Goal: Use online tool/utility

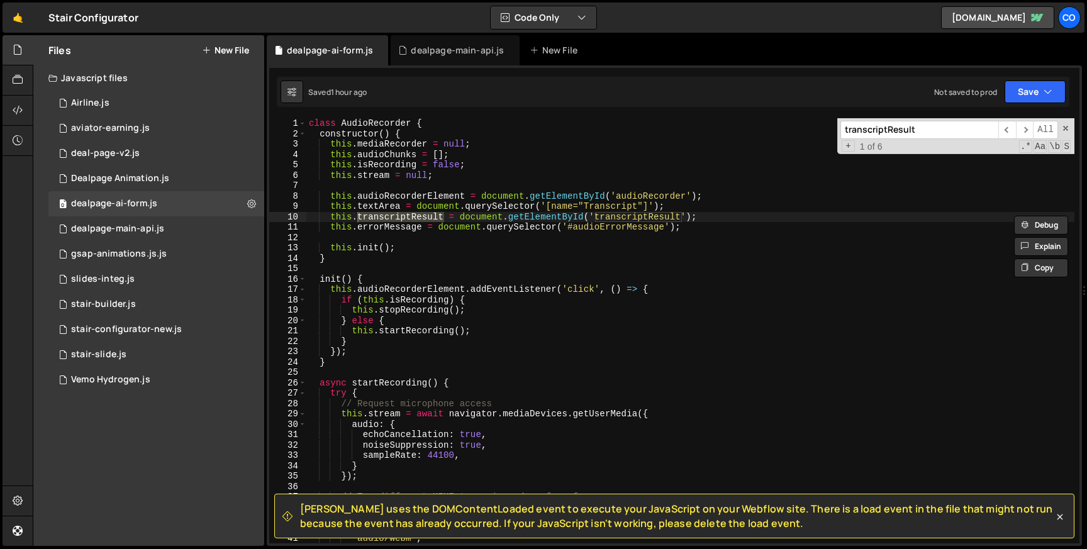
scroll to position [0, 3]
click at [1028, 129] on span "​" at bounding box center [1025, 130] width 18 height 18
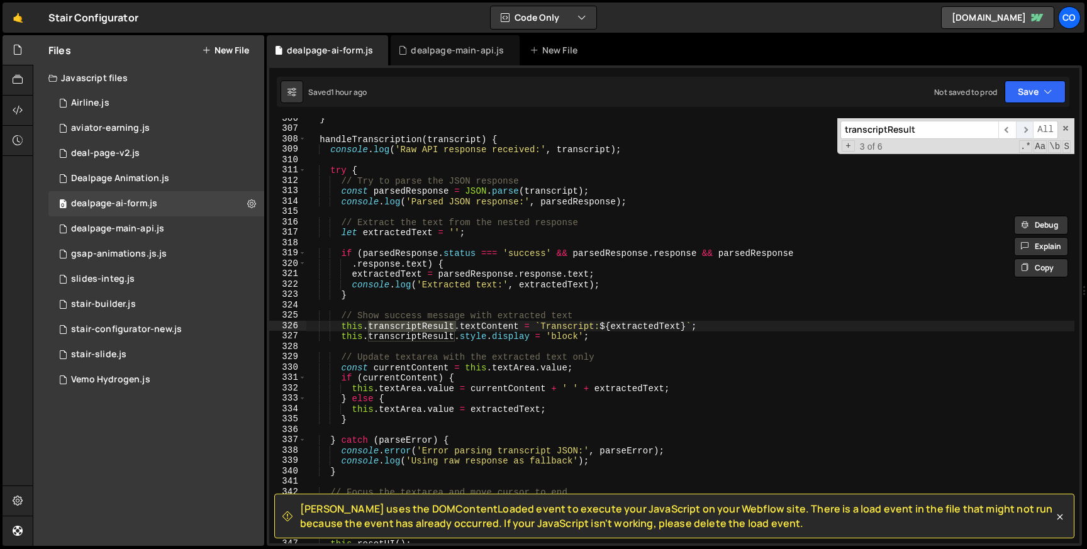
scroll to position [3170, 0]
click at [1024, 132] on span "​" at bounding box center [1025, 130] width 18 height 18
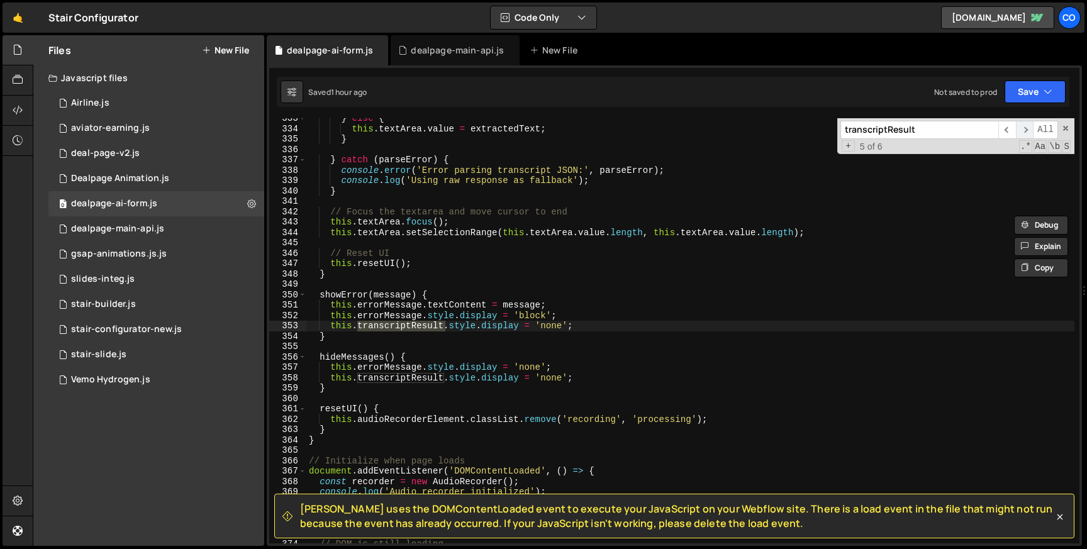
scroll to position [3450, 0]
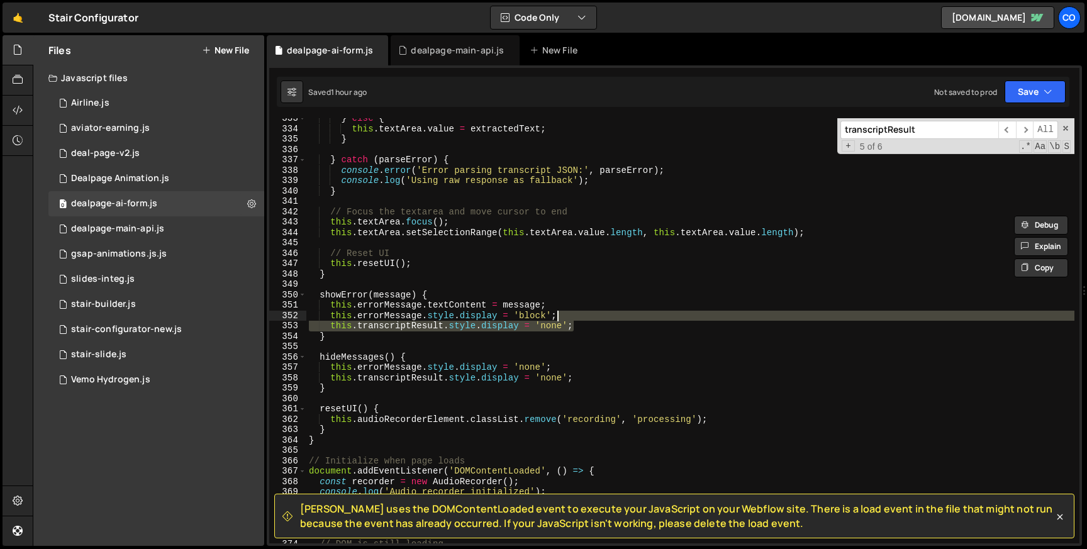
drag, startPoint x: 582, startPoint y: 326, endPoint x: 582, endPoint y: 317, distance: 9.5
click at [582, 317] on div "} else { this . textArea . value = extractedText ; } } catch ( parseError ) { c…" at bounding box center [690, 336] width 768 height 446
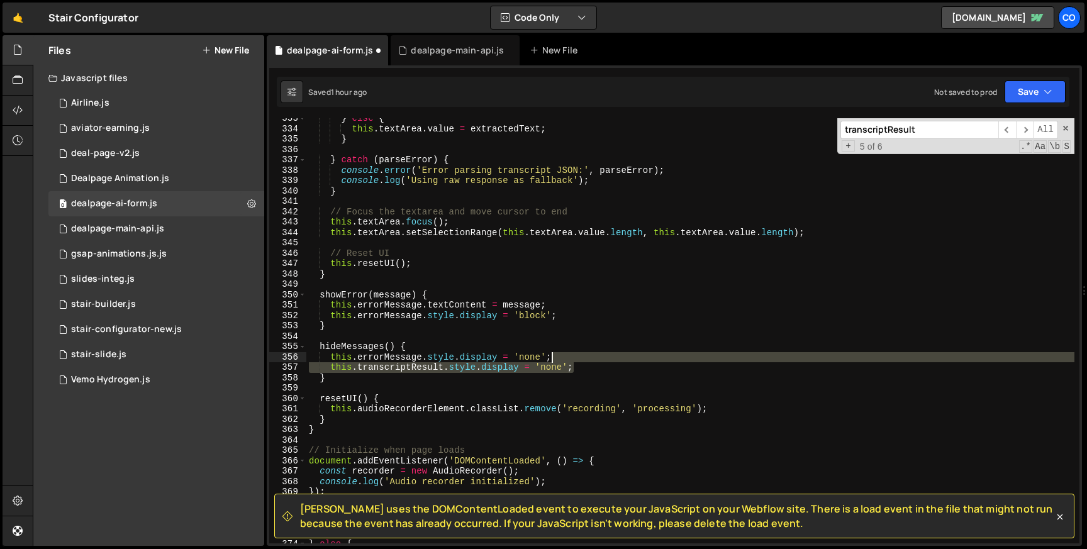
drag, startPoint x: 576, startPoint y: 369, endPoint x: 575, endPoint y: 359, distance: 10.1
click at [575, 359] on div "} else { this . textArea . value = extractedText ; } } catch ( parseError ) { c…" at bounding box center [690, 336] width 768 height 446
click at [1018, 126] on span "​" at bounding box center [1025, 130] width 18 height 18
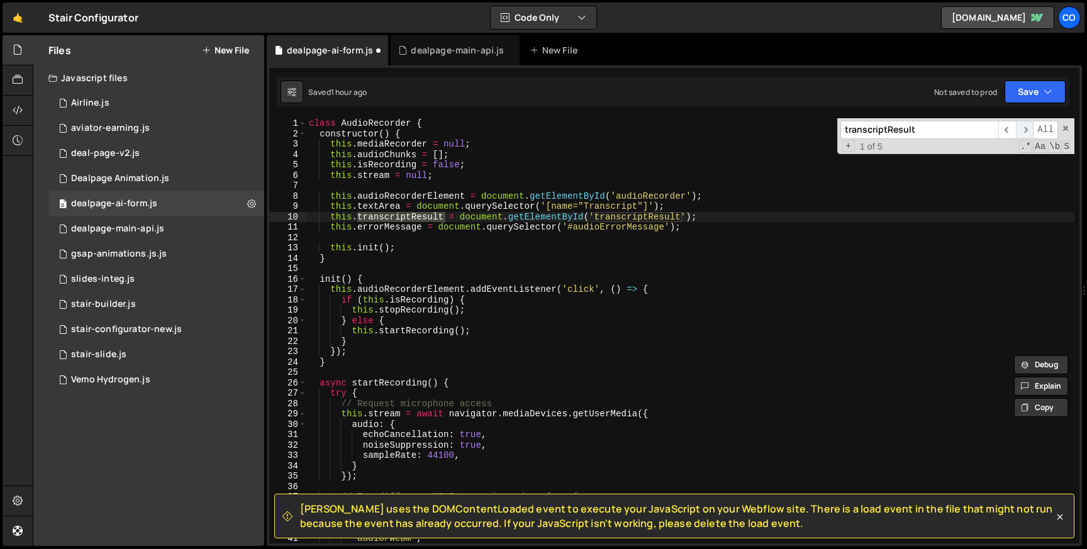
scroll to position [0, 0]
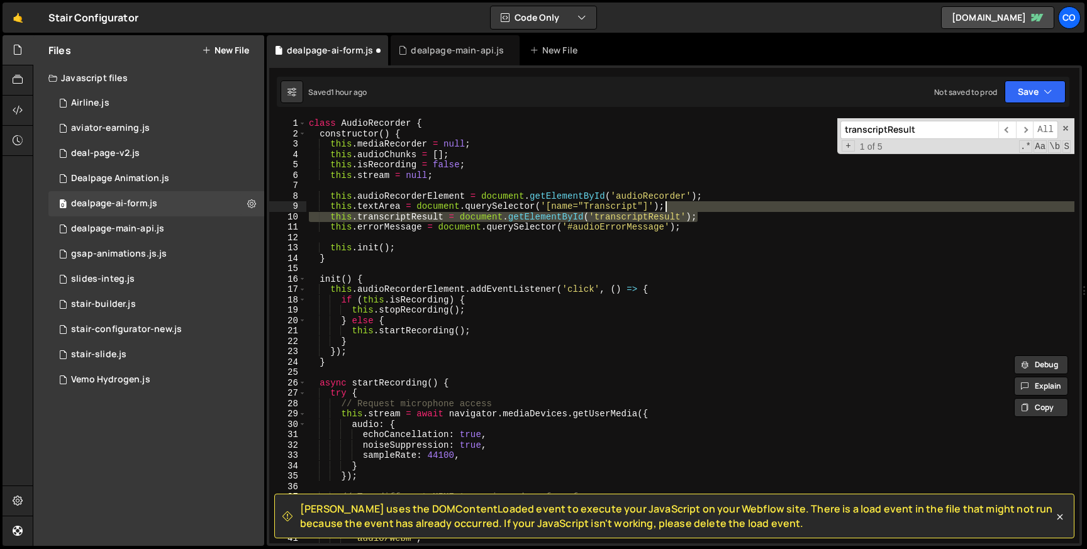
drag, startPoint x: 707, startPoint y: 217, endPoint x: 707, endPoint y: 210, distance: 6.9
click at [707, 210] on div "class AudioRecorder { constructor ( ) { this . mediaRecorder = null ; this . au…" at bounding box center [690, 341] width 768 height 446
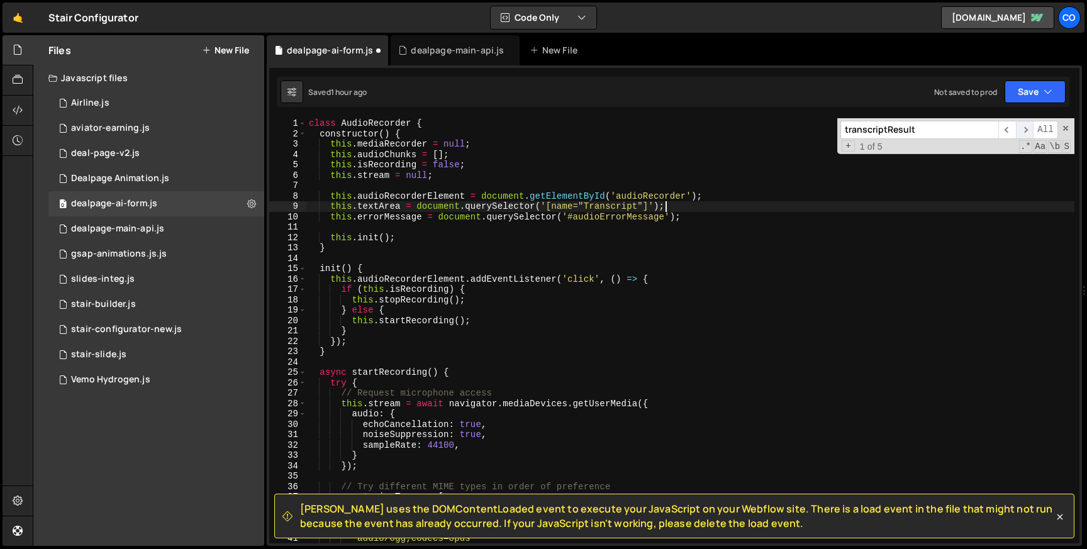
click at [1023, 130] on span "​" at bounding box center [1025, 130] width 18 height 18
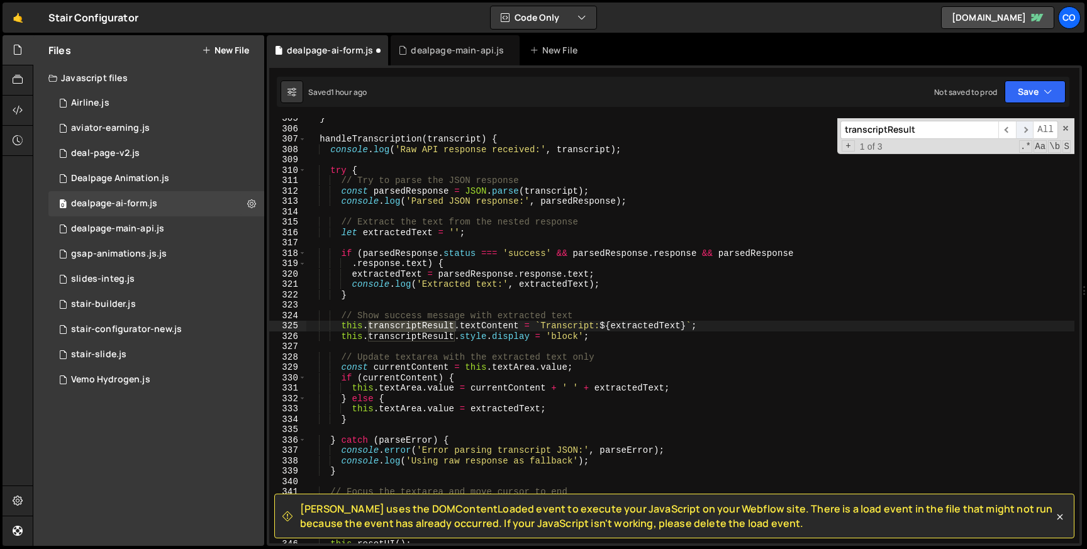
scroll to position [3159, 0]
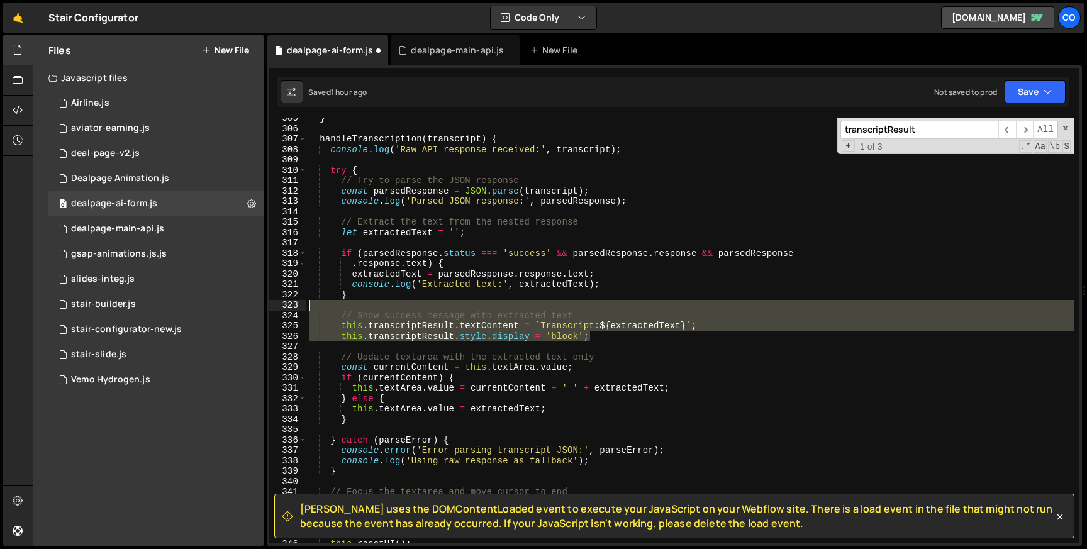
drag, startPoint x: 601, startPoint y: 335, endPoint x: 591, endPoint y: 308, distance: 28.6
click at [591, 308] on div "} handleTranscription ( transcript ) { console . log ( 'Raw API response receiv…" at bounding box center [690, 336] width 768 height 446
type textarea "// Show success message with extracted text"
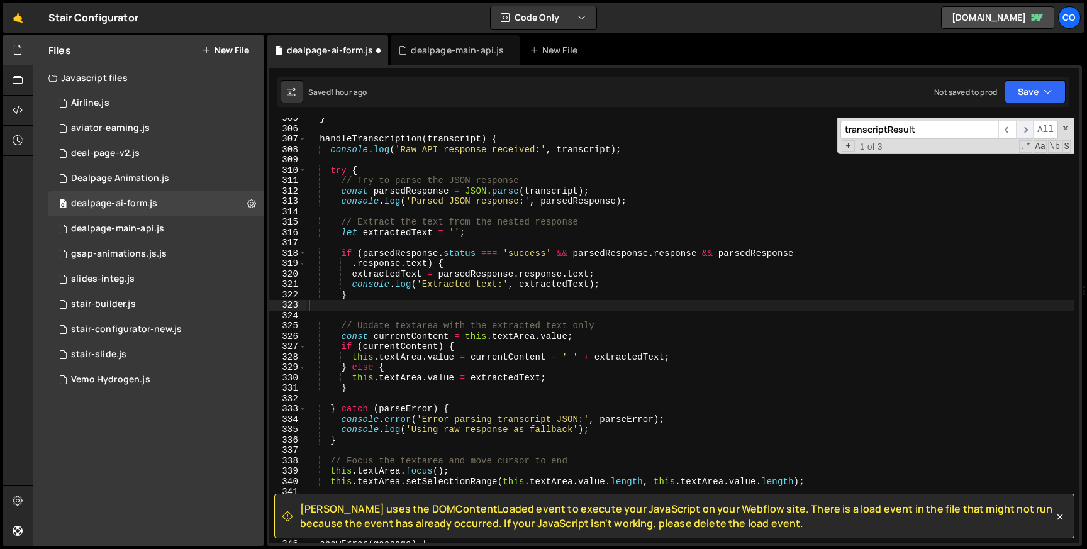
click at [1023, 132] on span "​" at bounding box center [1025, 130] width 18 height 18
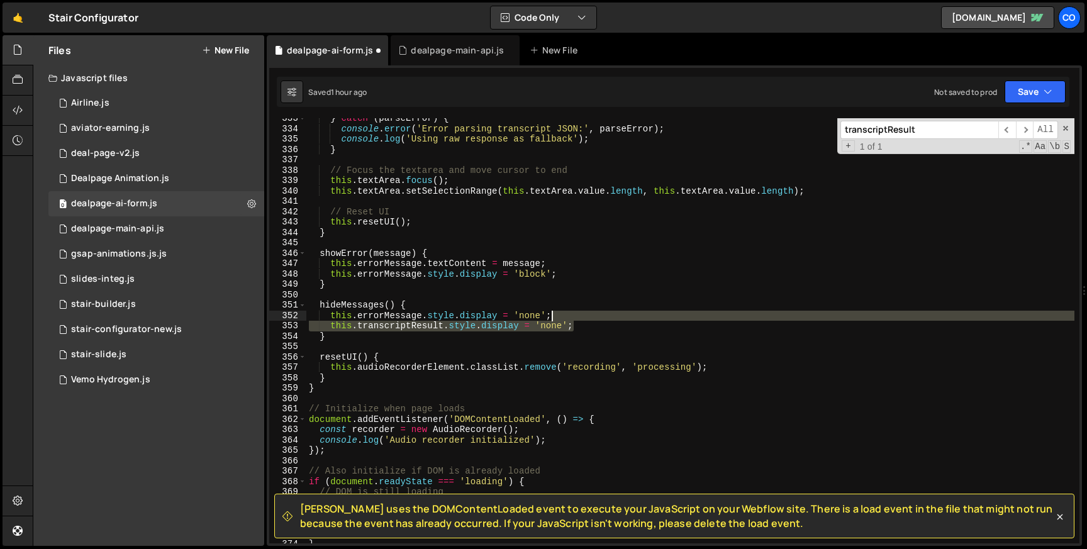
drag, startPoint x: 576, startPoint y: 328, endPoint x: 576, endPoint y: 318, distance: 9.4
click at [576, 318] on div "} catch ( parseError ) { console . error ( 'Error parsing transcript JSON:' , p…" at bounding box center [690, 336] width 768 height 446
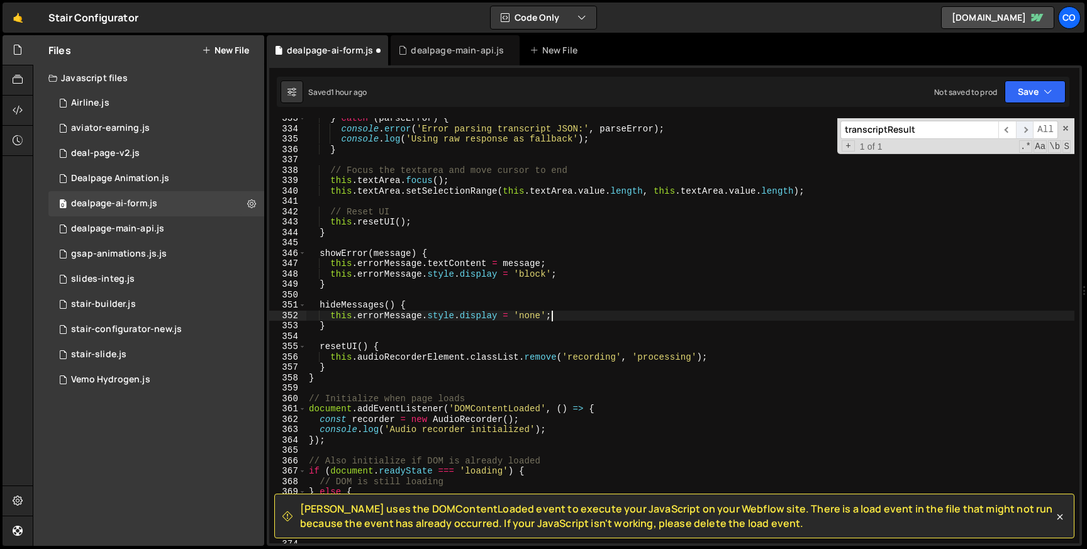
click at [1024, 130] on span "​" at bounding box center [1025, 130] width 18 height 18
click at [1002, 133] on span "​" at bounding box center [1007, 130] width 18 height 18
click at [1017, 133] on span "​" at bounding box center [1025, 130] width 18 height 18
type textarea "}"
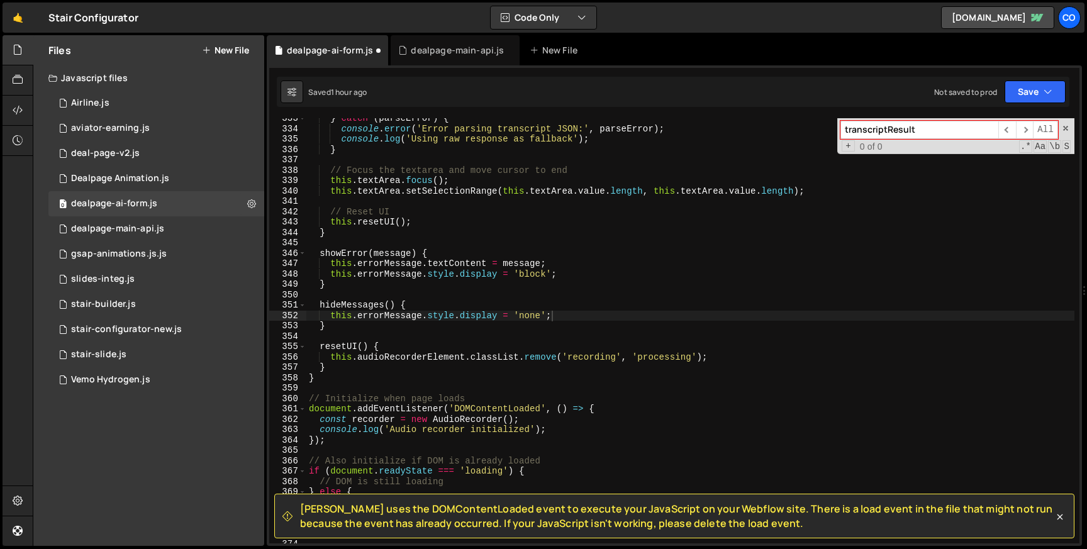
click at [673, 328] on div "} catch ( parseError ) { console . error ( 'Error parsing transcript JSON:' , p…" at bounding box center [690, 336] width 768 height 446
click at [1024, 102] on button "Save" at bounding box center [1034, 91] width 61 height 23
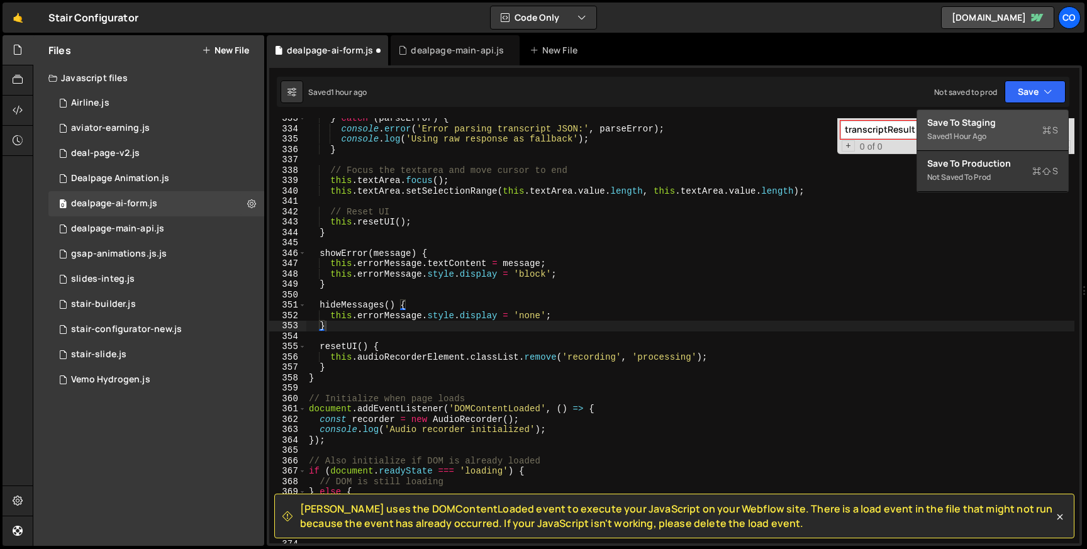
click at [975, 116] on div "Save to Staging S" at bounding box center [992, 122] width 131 height 13
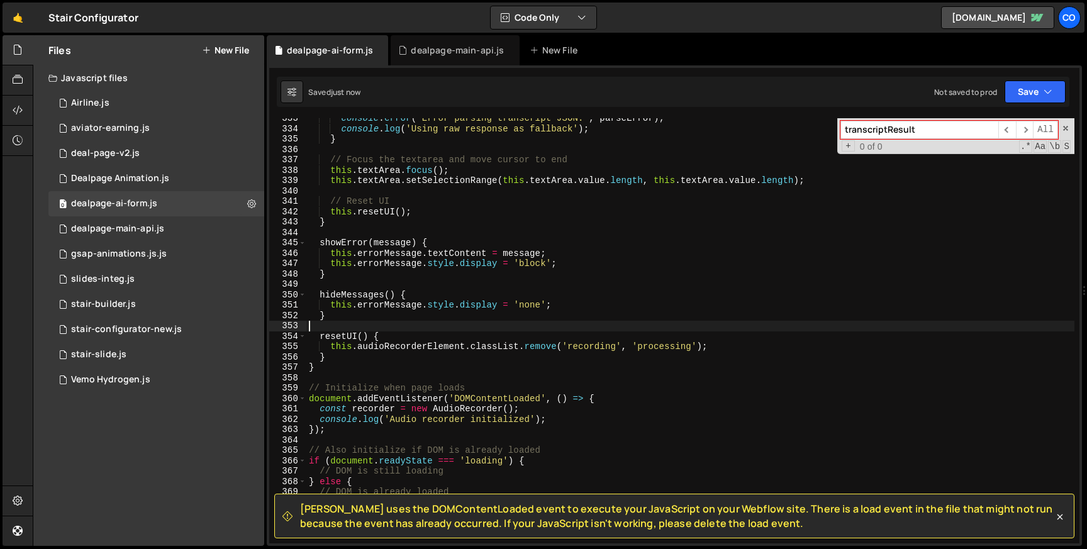
click at [653, 322] on div "console . error ( 'Error parsing transcript JSON:' , parseError ) ; console . l…" at bounding box center [690, 336] width 768 height 446
click at [580, 398] on div "console . error ( 'Error parsing transcript JSON:' , parseError ) ; console . l…" at bounding box center [690, 336] width 768 height 446
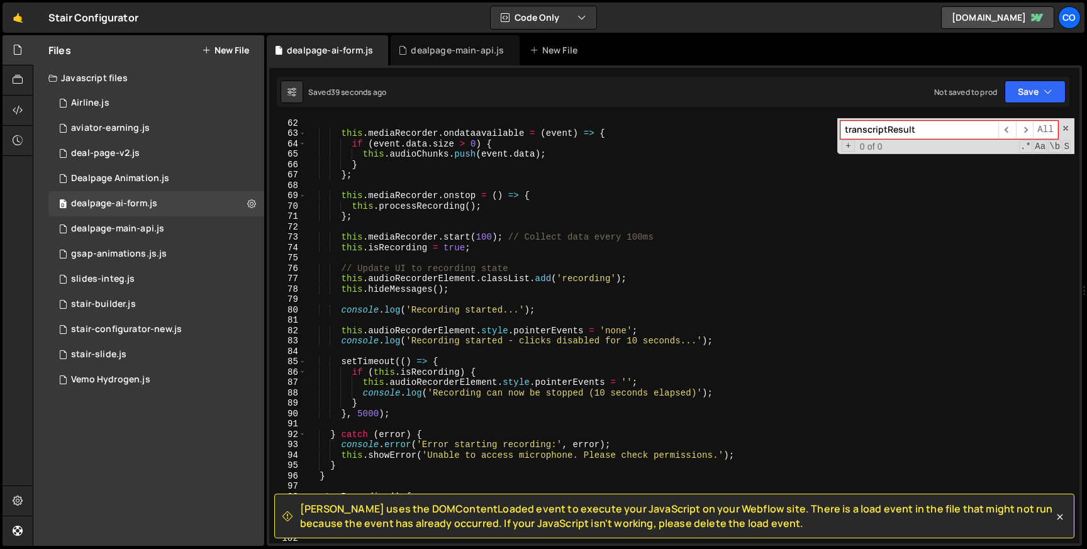
scroll to position [797, 0]
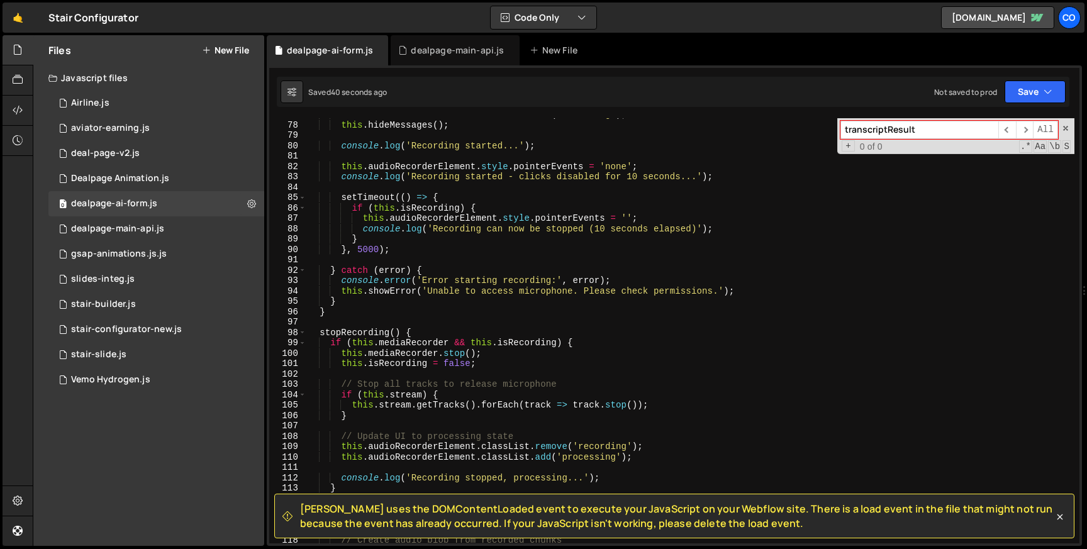
click at [363, 250] on div "this . audioRecorderElement . classList . add ( 'recording' ) ; this . hideMess…" at bounding box center [690, 332] width 768 height 446
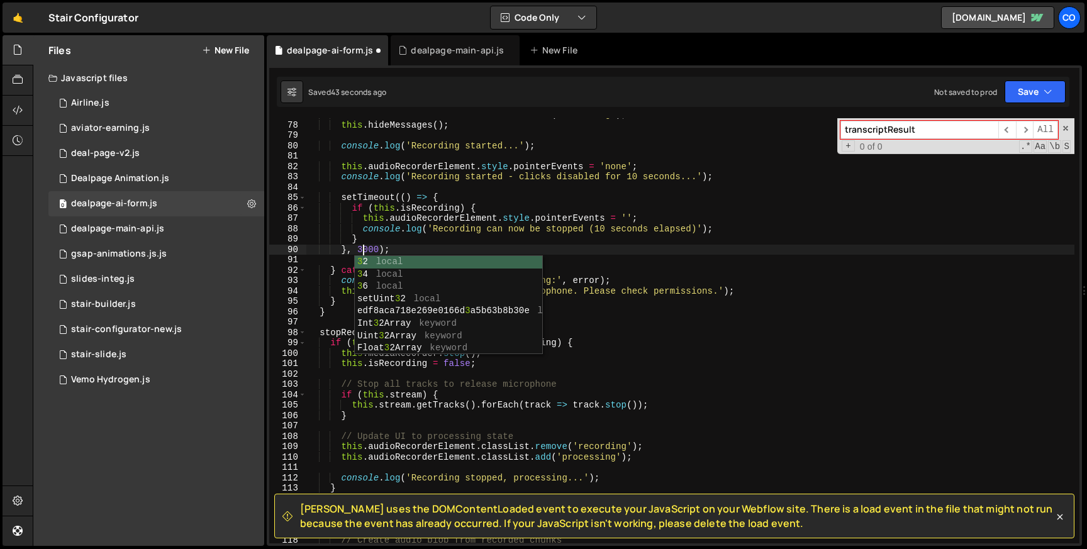
click at [465, 233] on div "this . audioRecorderElement . classList . add ( 'recording' ) ; this . hideMess…" at bounding box center [690, 332] width 768 height 446
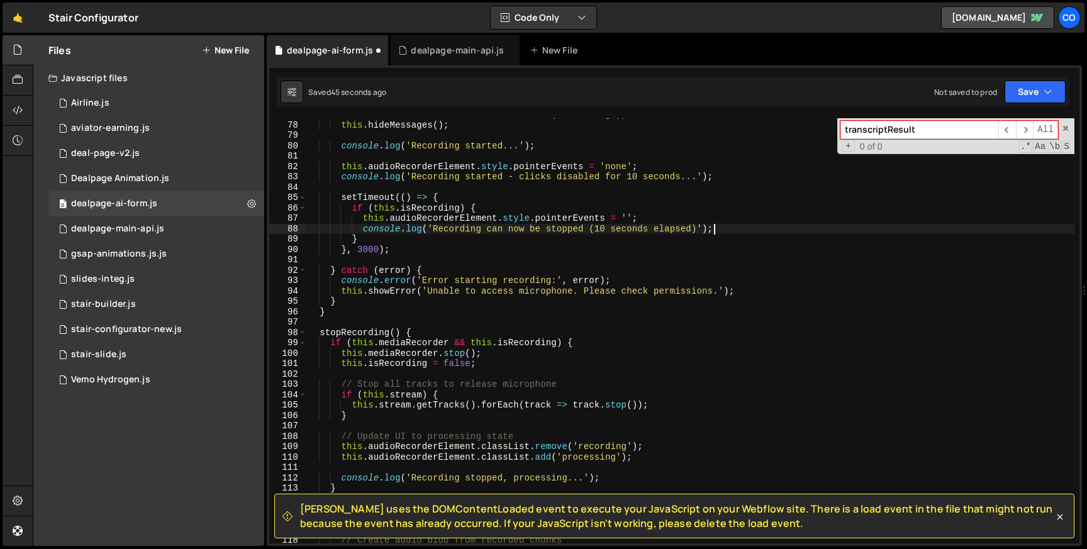
click at [728, 228] on div "this . audioRecorderElement . classList . add ( 'recording' ) ; this . hideMess…" at bounding box center [690, 332] width 768 height 446
click at [601, 228] on div "this . audioRecorderElement . classList . add ( 'recording' ) ; this . hideMess…" at bounding box center [690, 332] width 768 height 446
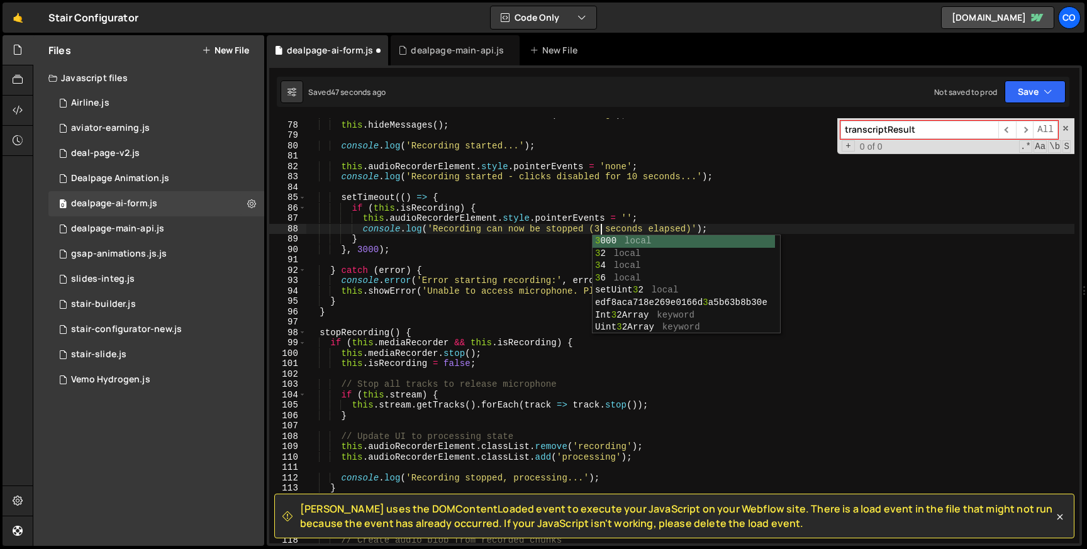
scroll to position [0, 20]
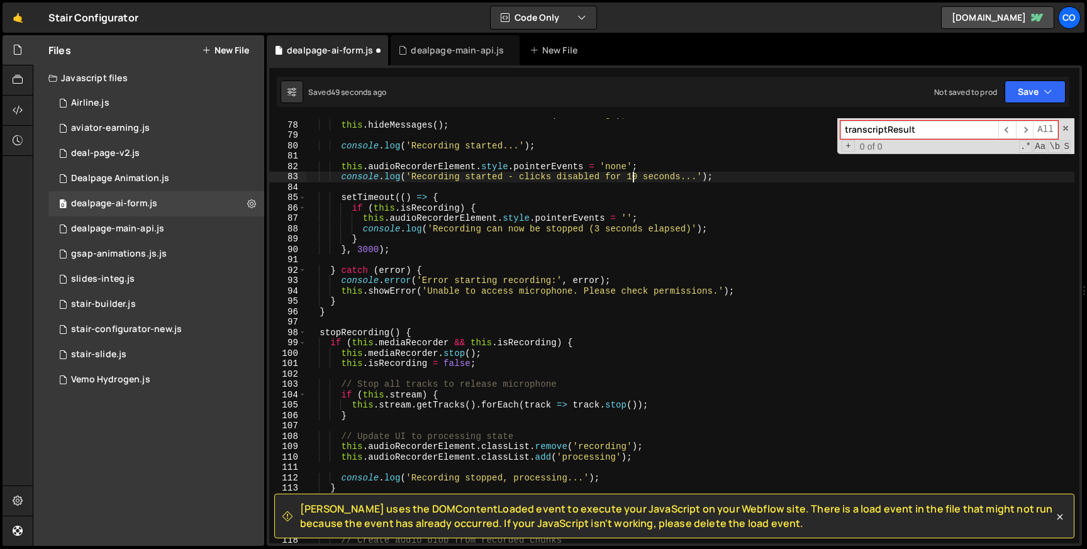
click at [635, 179] on div "this . audioRecorderElement . classList . add ( 'recording' ) ; this . hideMess…" at bounding box center [690, 332] width 768 height 446
click at [1038, 98] on button "Save" at bounding box center [1034, 91] width 61 height 23
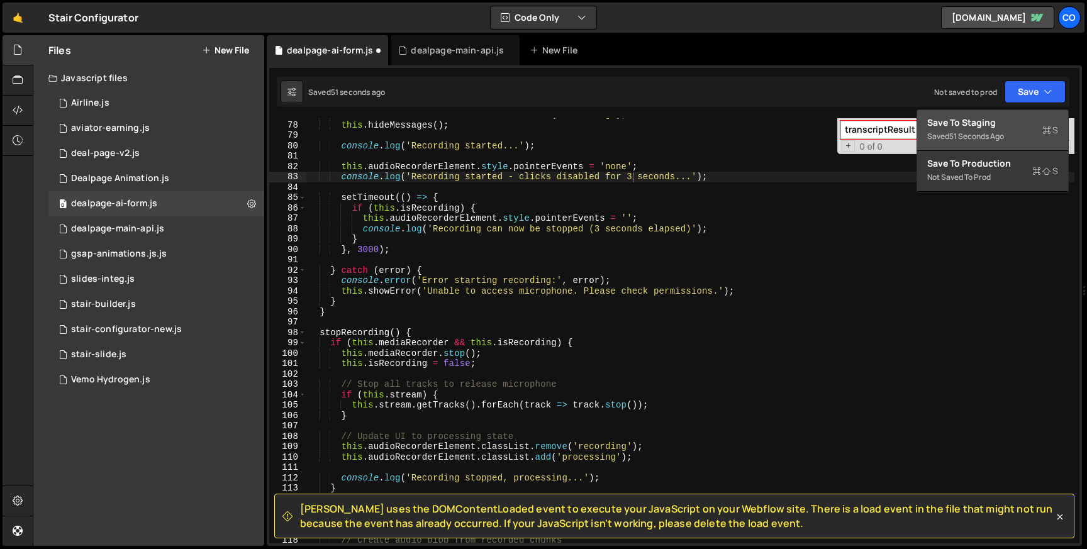
click at [950, 136] on div "51 seconds ago" at bounding box center [976, 136] width 55 height 11
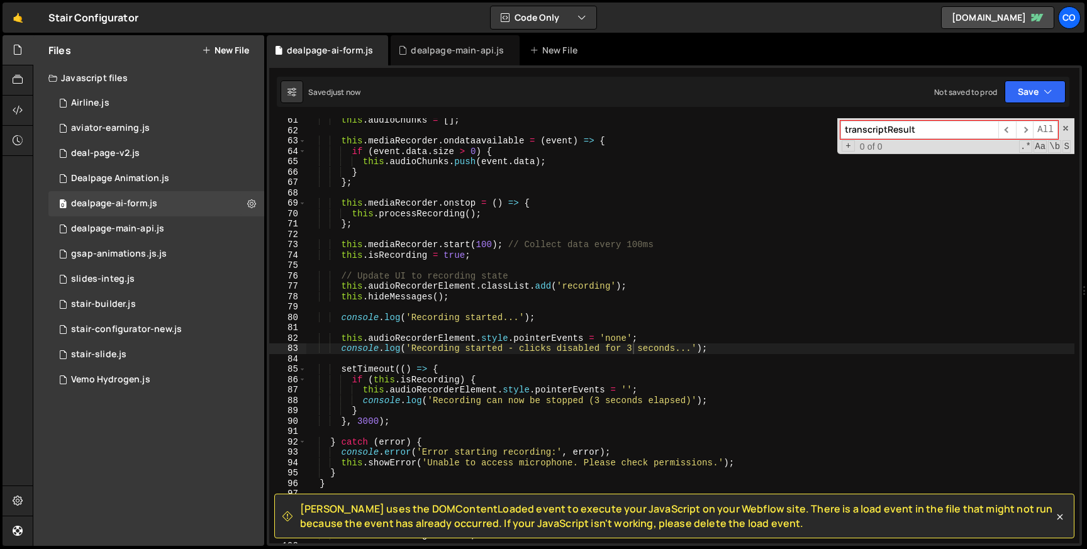
scroll to position [727, 0]
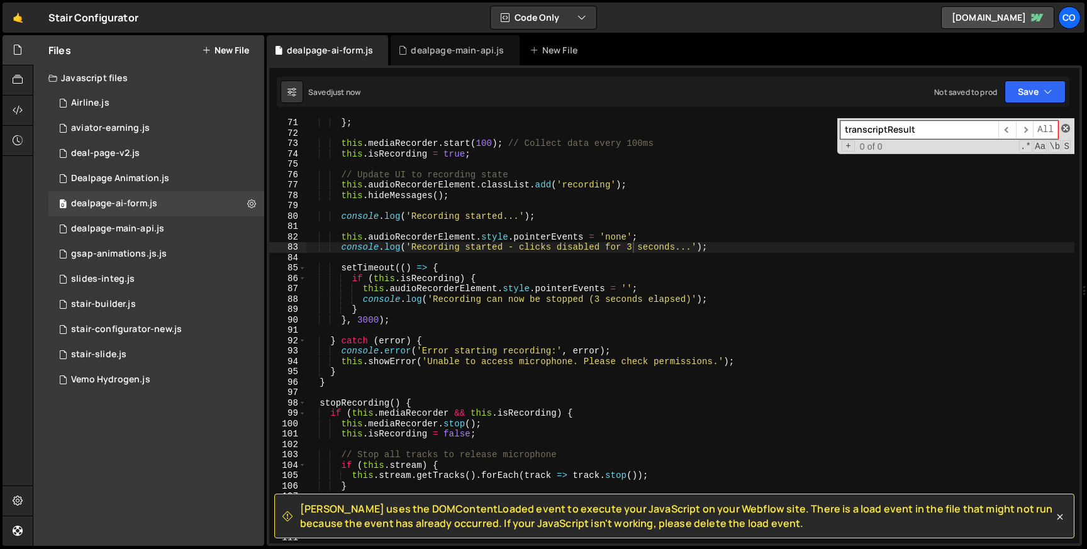
click at [1067, 130] on span at bounding box center [1065, 128] width 9 height 9
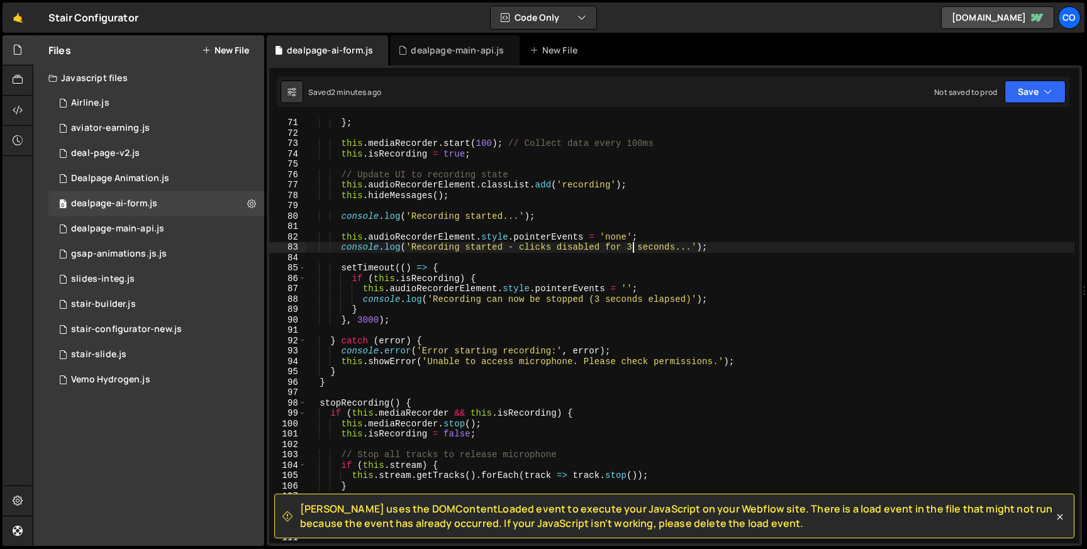
click at [597, 300] on div "} ; this . mediaRecorder . start ( 100 ) ; // Collect data every 100ms this . i…" at bounding box center [690, 341] width 768 height 446
type textarea "console.log('Recording can now be stopped 3 seconds elapsed)');"
click at [1041, 100] on button "Save" at bounding box center [1034, 91] width 61 height 23
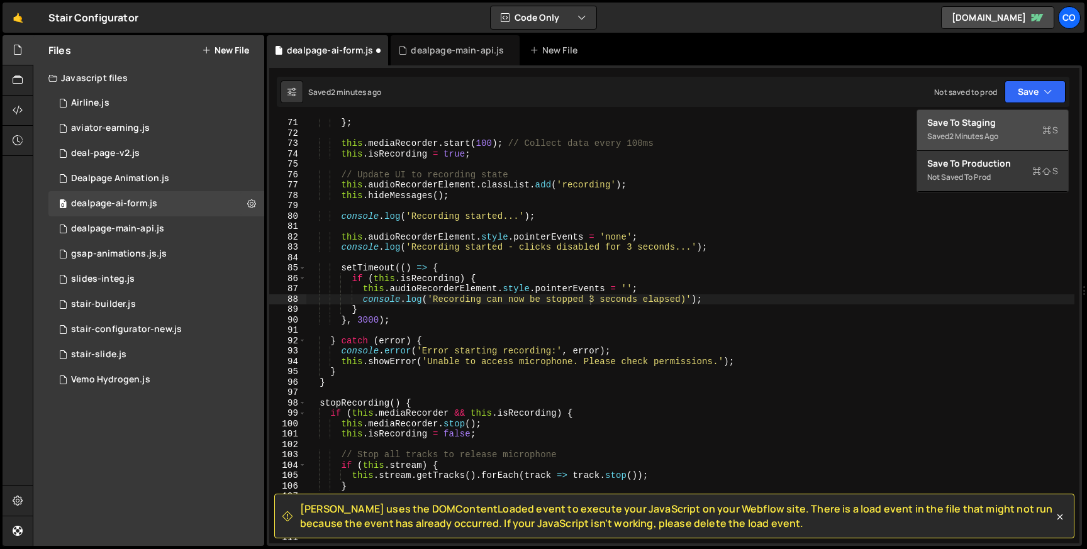
click at [973, 132] on div "2 minutes ago" at bounding box center [973, 136] width 49 height 11
